Goal: Task Accomplishment & Management: Manage account settings

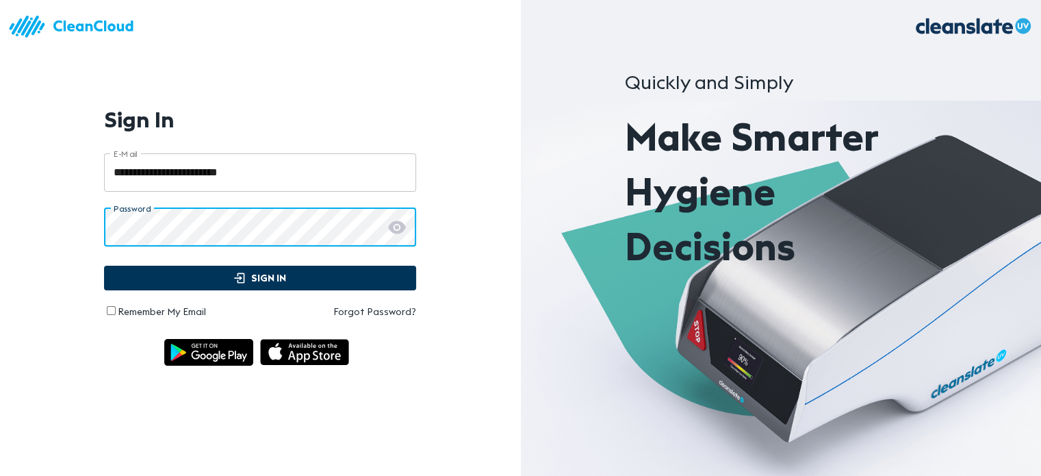
click at [183, 281] on span "Sign In" at bounding box center [259, 278] width 283 height 17
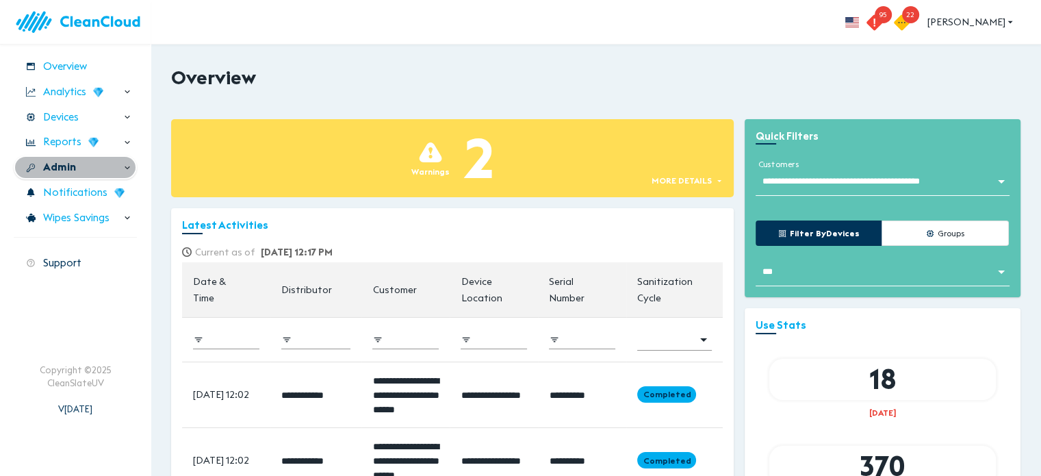
click at [82, 168] on div "Admin" at bounding box center [75, 167] width 123 height 24
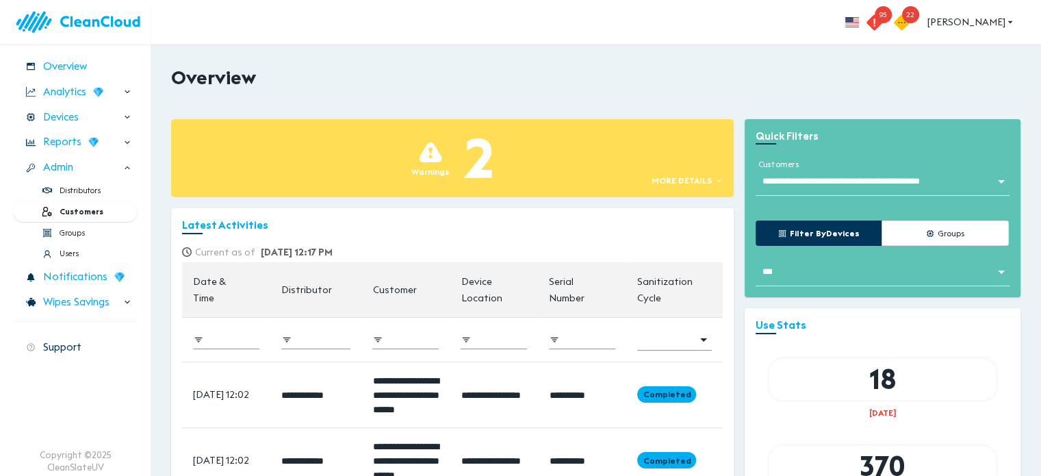
click at [98, 206] on span "Customers" at bounding box center [82, 212] width 44 height 12
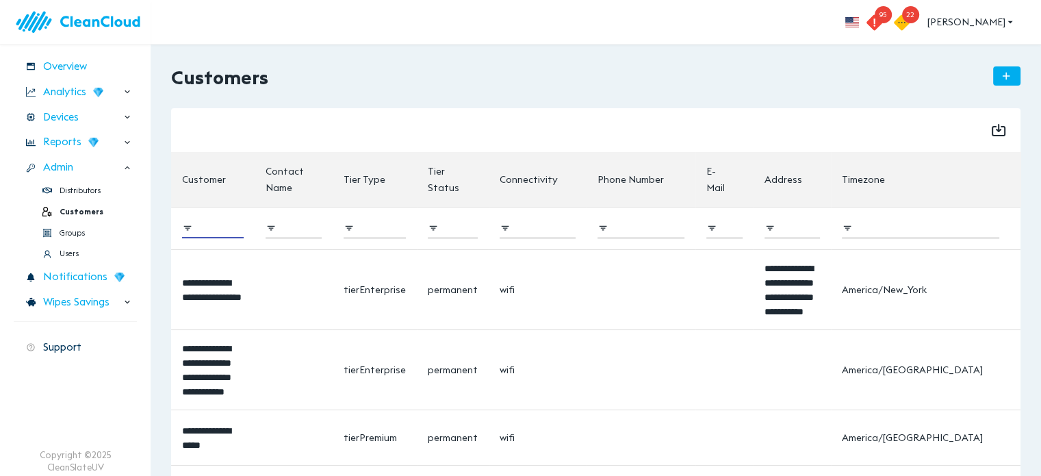
click at [201, 226] on input "search" at bounding box center [221, 228] width 45 height 20
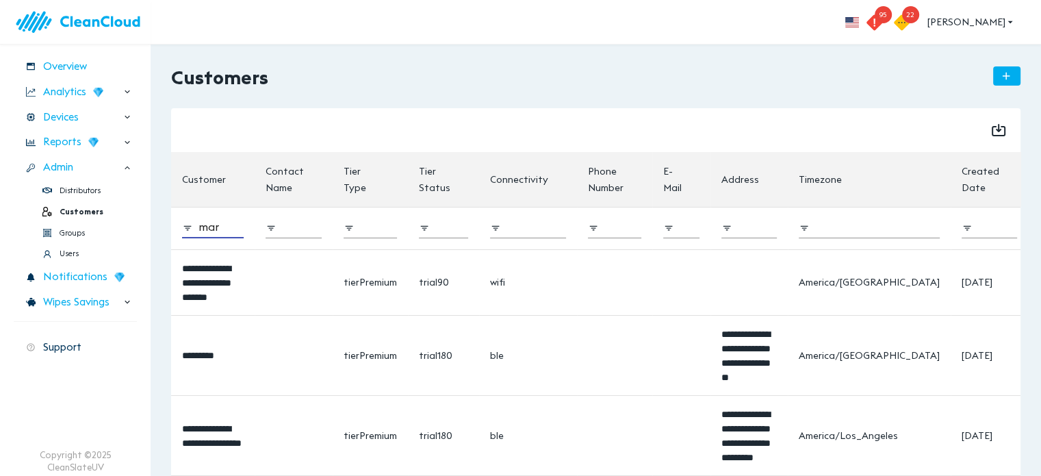
type input "mars"
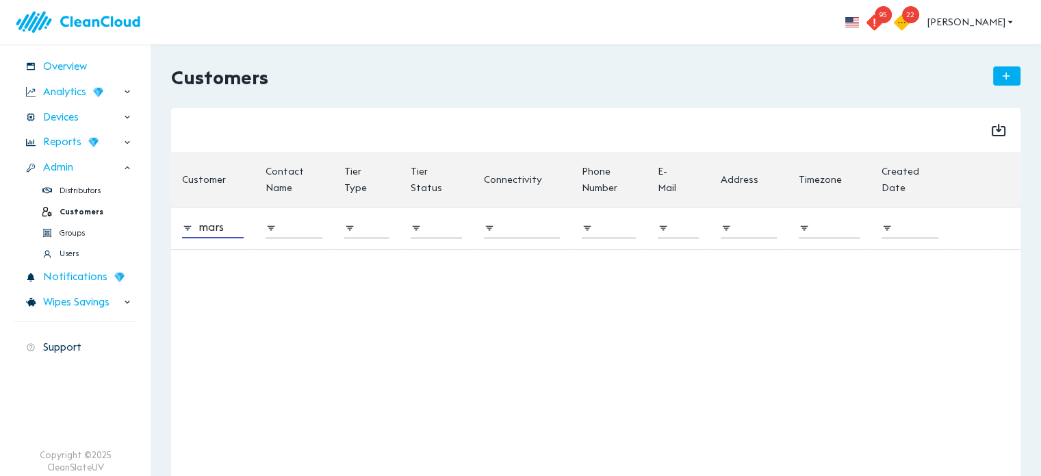
click at [238, 227] on input "mars" at bounding box center [221, 228] width 45 height 20
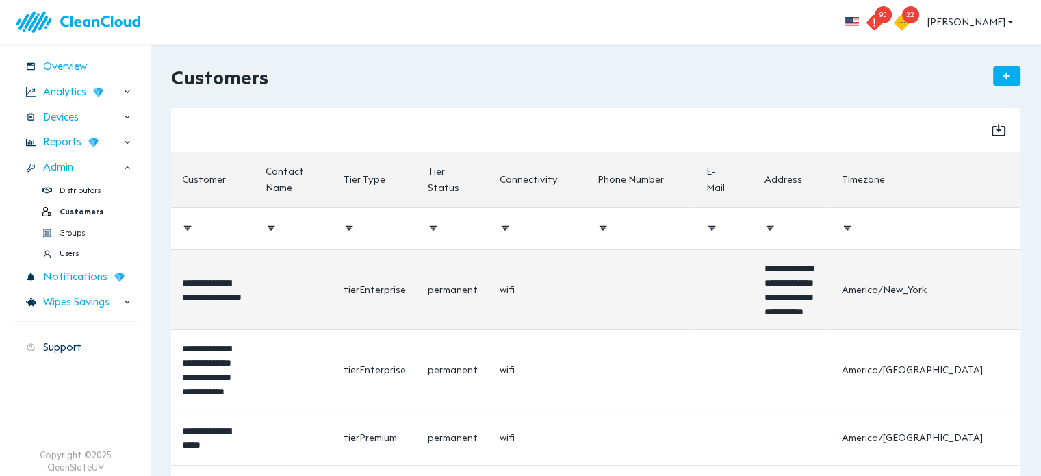
click at [214, 277] on td "**********" at bounding box center [213, 289] width 84 height 80
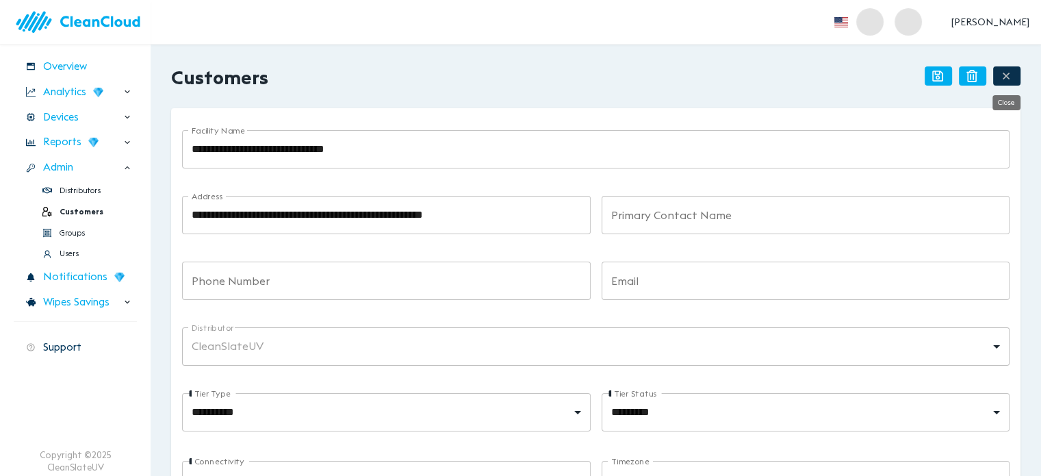
click at [1012, 81] on button "button" at bounding box center [1006, 75] width 27 height 19
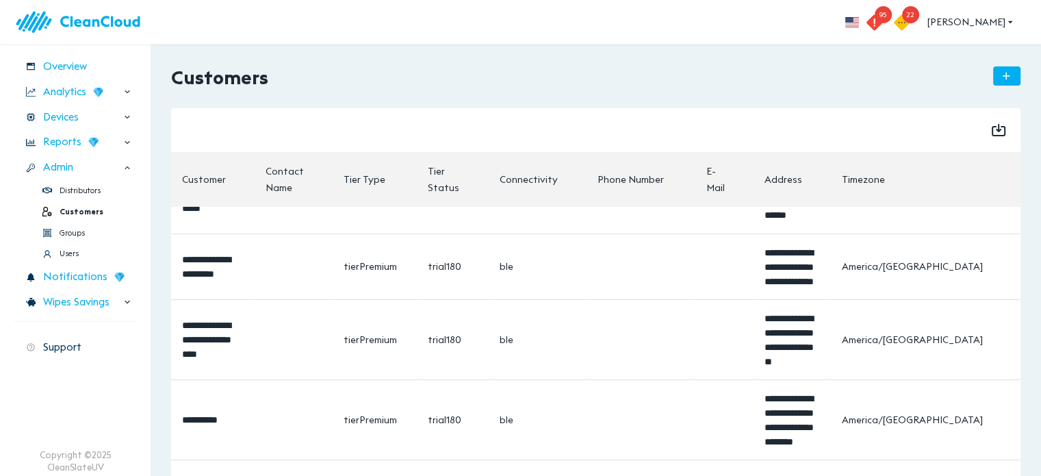
scroll to position [5202, 0]
